Goal: Information Seeking & Learning: Learn about a topic

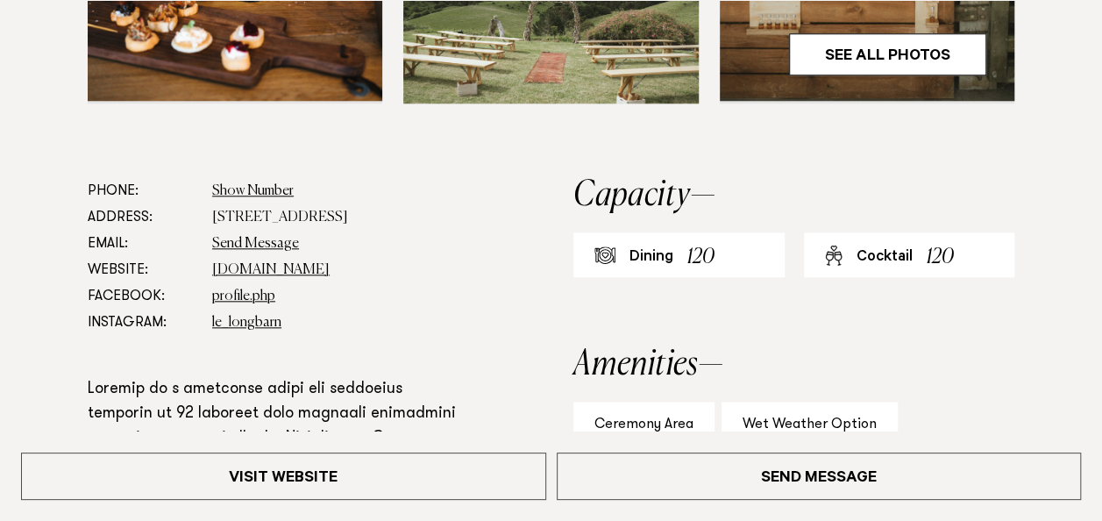
scroll to position [877, 0]
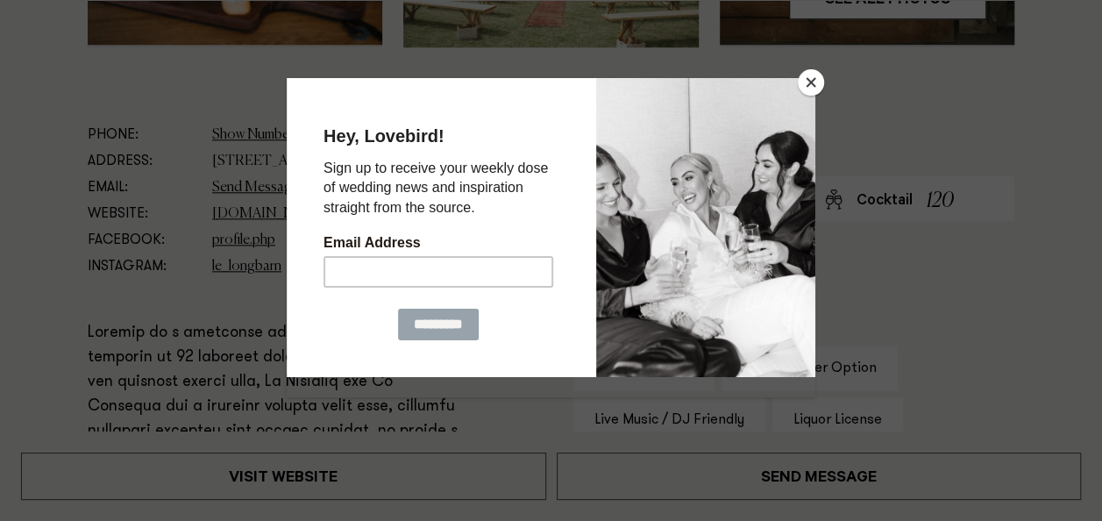
click at [809, 82] on button "Close" at bounding box center [811, 82] width 26 height 26
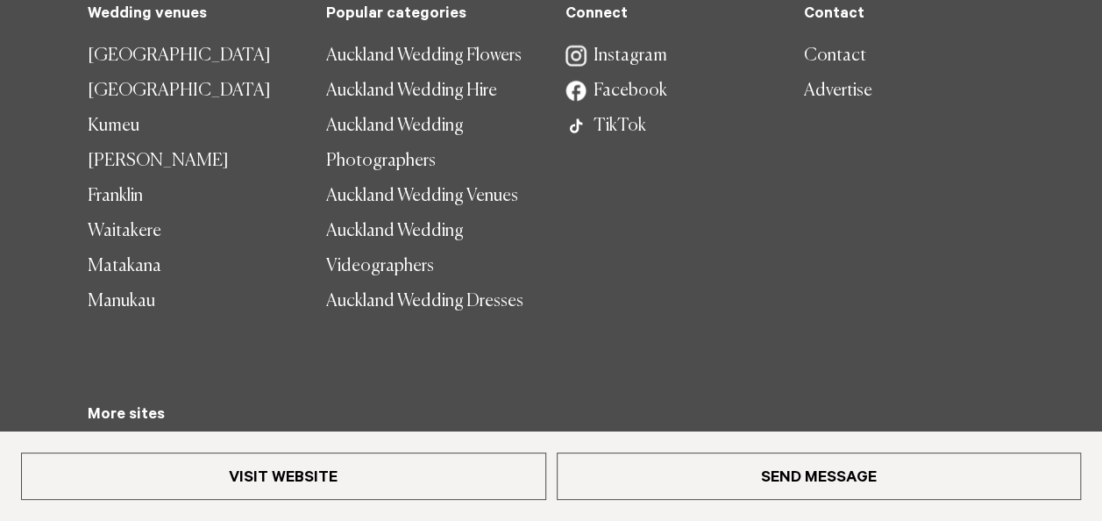
scroll to position [2105, 0]
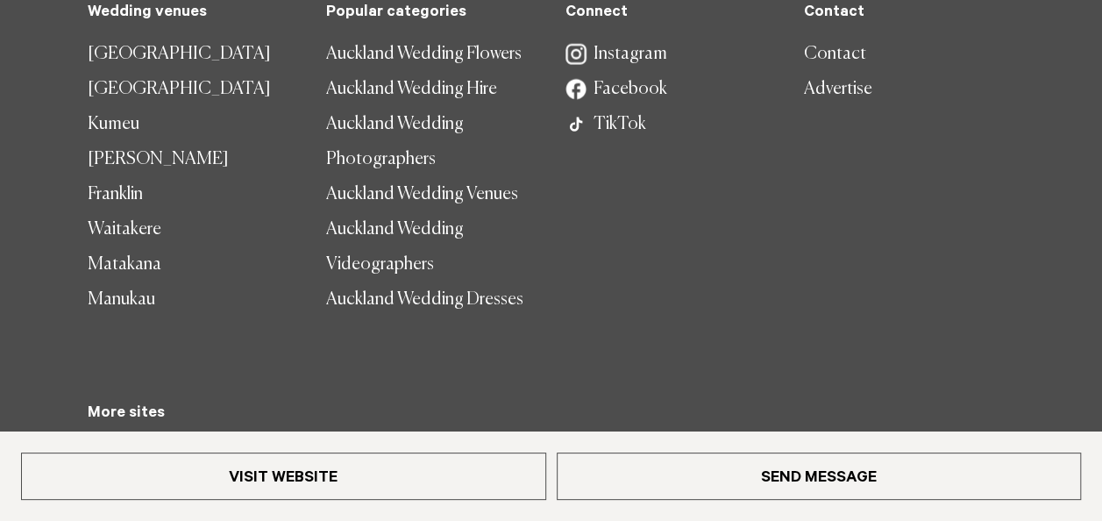
click at [434, 56] on link "Auckland Wedding Flowers" at bounding box center [431, 54] width 210 height 35
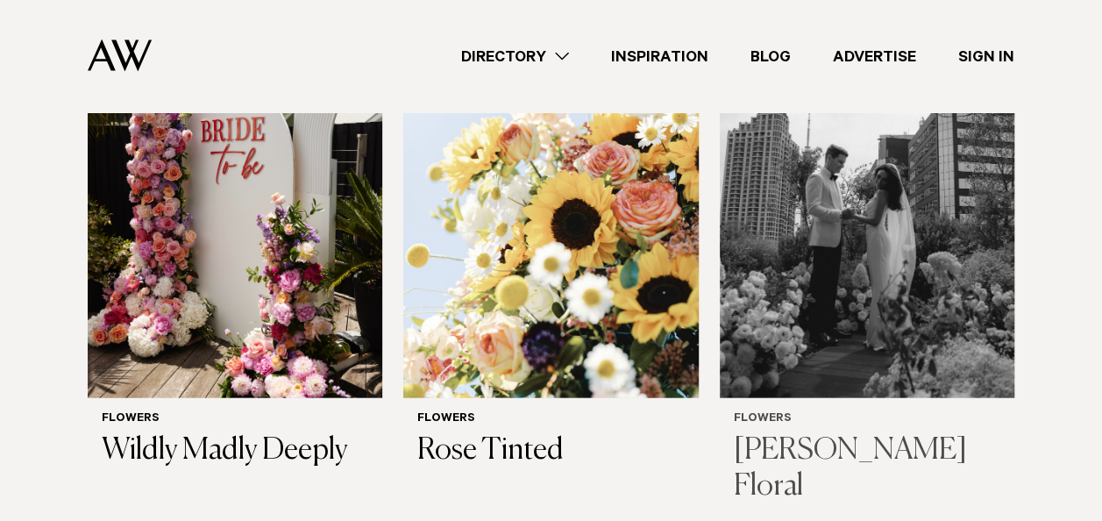
scroll to position [1842, 0]
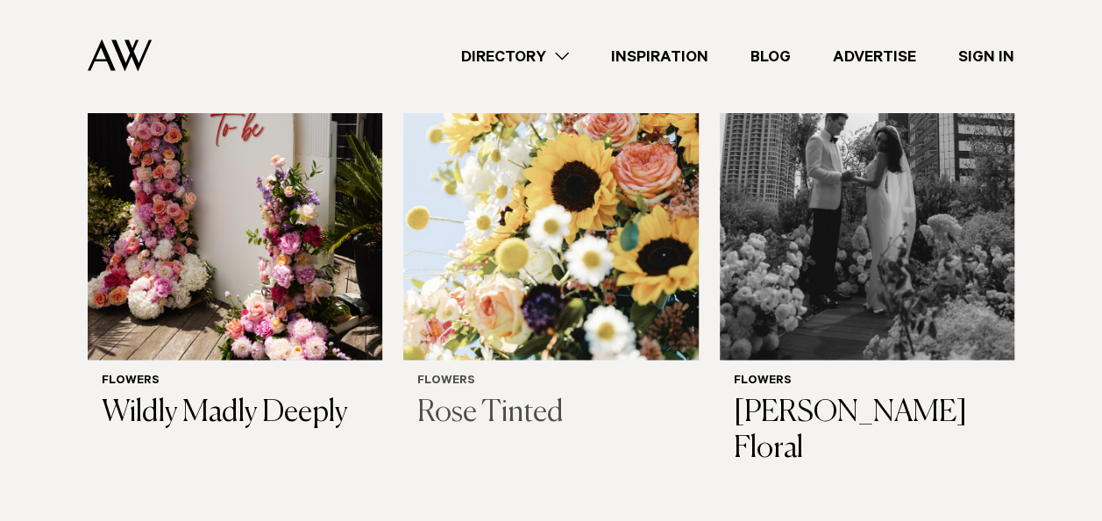
click at [559, 258] on img at bounding box center [550, 162] width 295 height 396
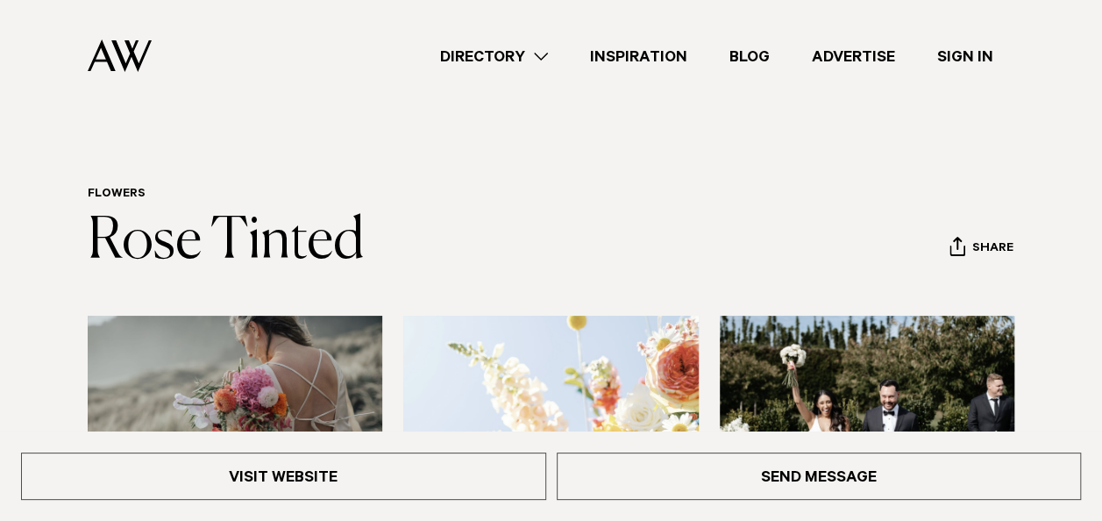
click at [649, 58] on link "Inspiration" at bounding box center [638, 57] width 139 height 24
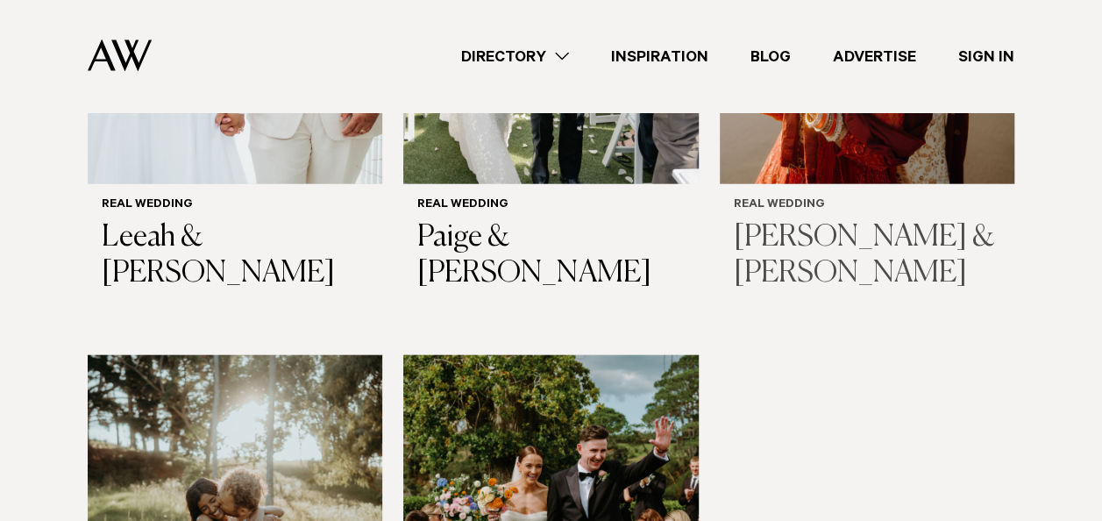
scroll to position [1842, 0]
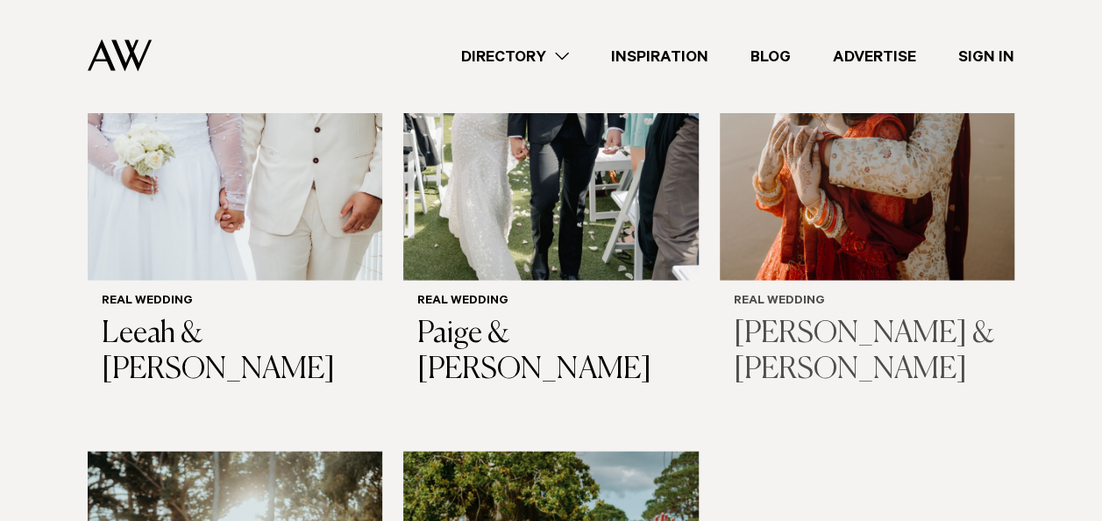
click at [858, 133] on img at bounding box center [867, 83] width 295 height 396
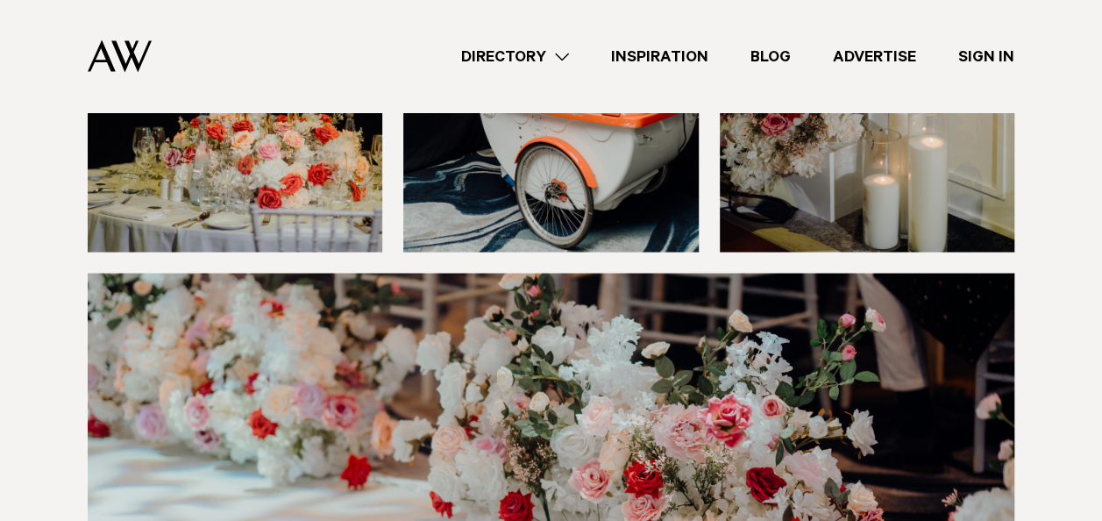
scroll to position [11576, 0]
